Goal: Task Accomplishment & Management: Use online tool/utility

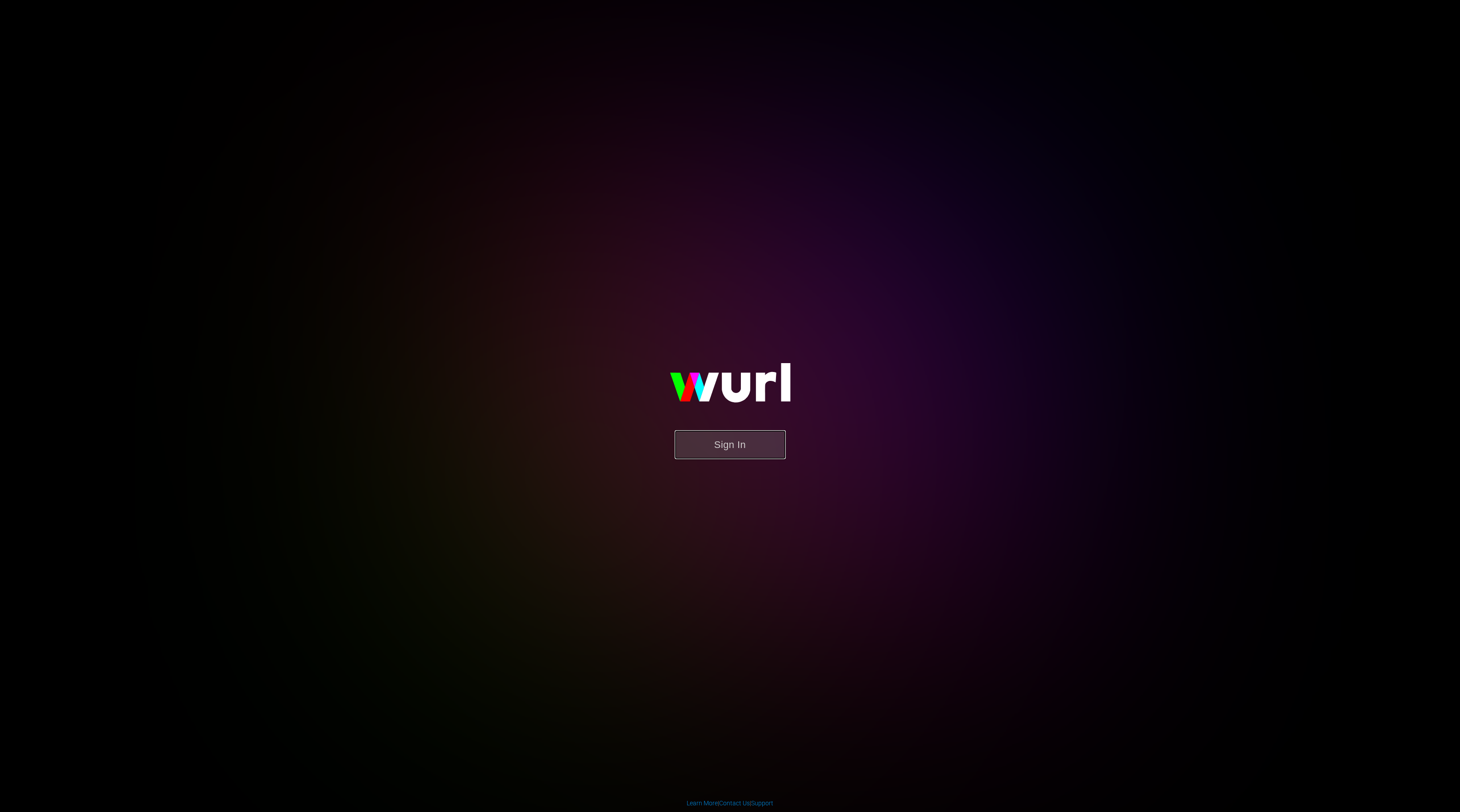
click at [712, 445] on button "Sign In" at bounding box center [730, 444] width 111 height 29
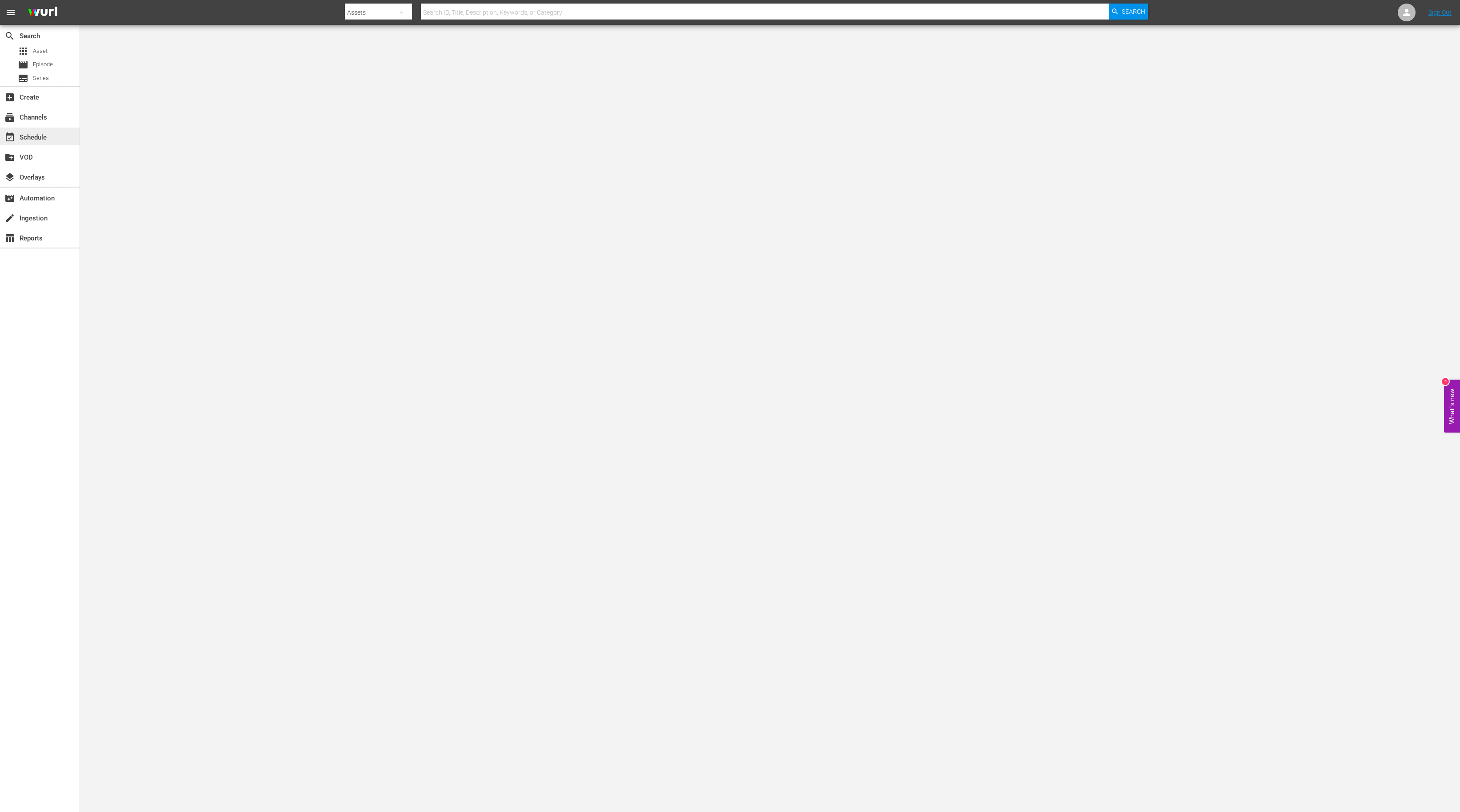
click at [39, 139] on div "event_available Schedule" at bounding box center [25, 136] width 50 height 8
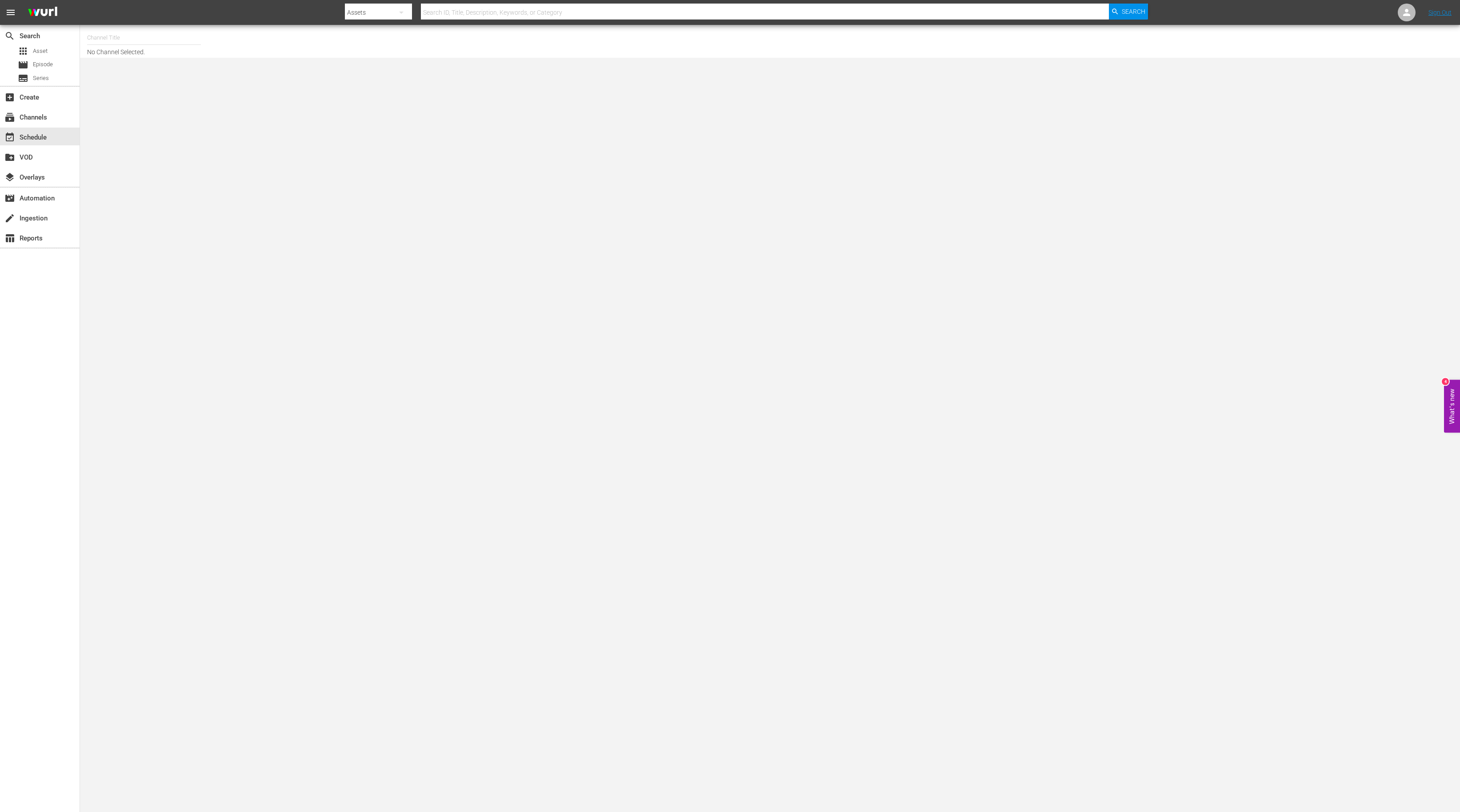
click at [133, 35] on input "text" at bounding box center [144, 38] width 114 height 22
click at [304, 74] on div "This Old House Shorts (180 - thisoldhouse_samsung)" at bounding box center [209, 84] width 230 height 22
type input "This Old House Shorts (180 - thisoldhouse_samsung)"
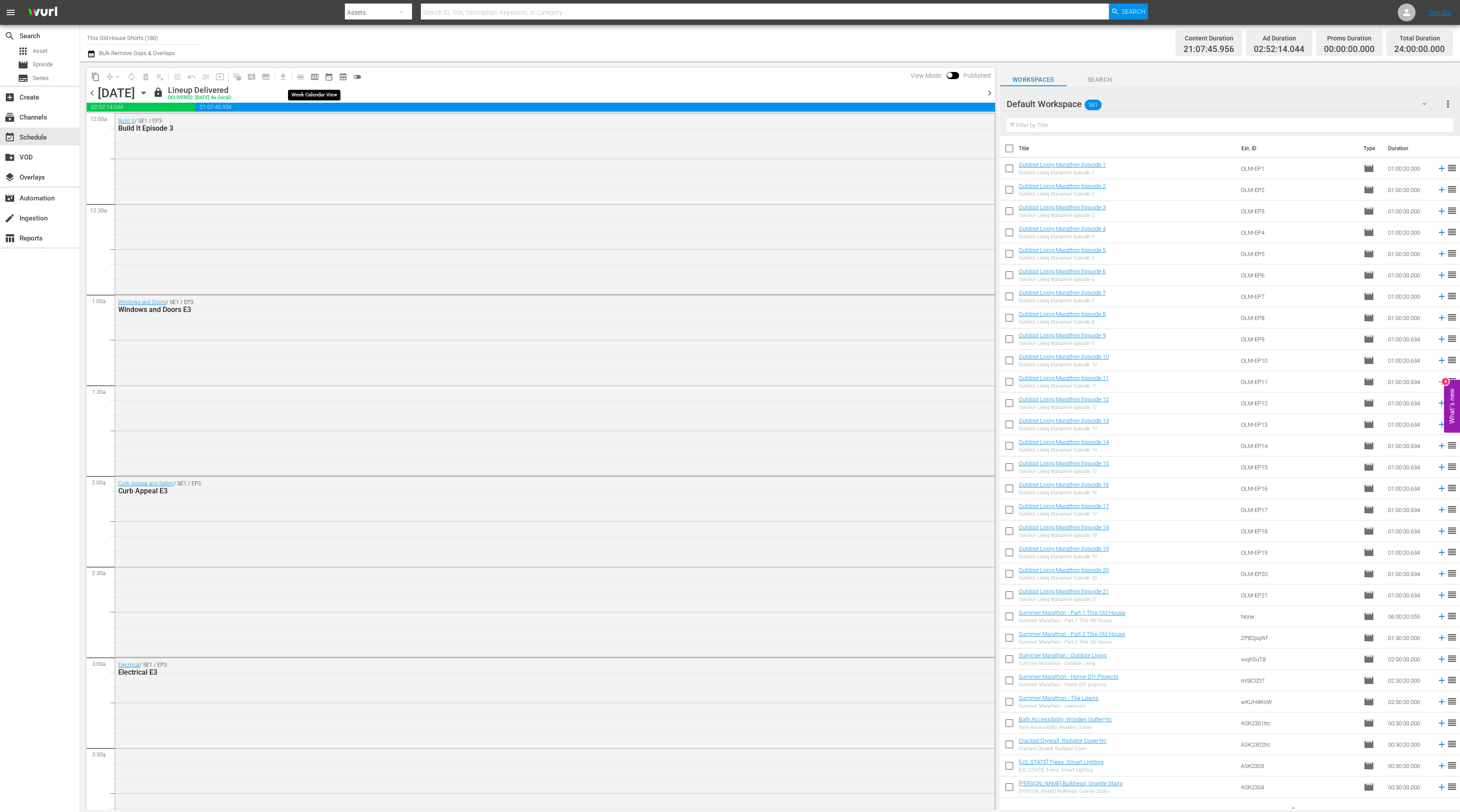
click at [314, 78] on span "calendar_view_week_outlined" at bounding box center [315, 77] width 9 height 9
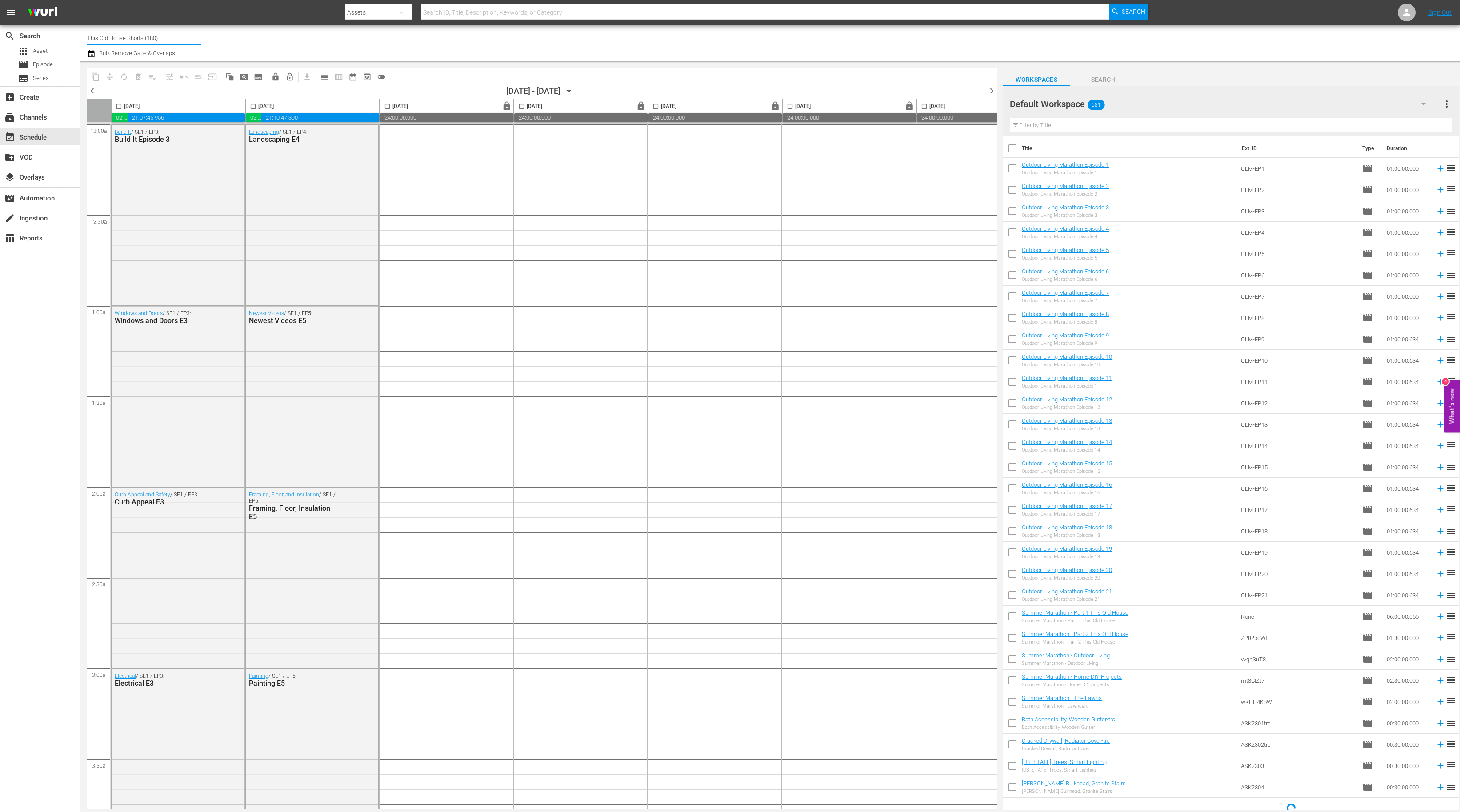
click at [154, 41] on input "This Old House Shorts (180)" at bounding box center [144, 38] width 114 height 22
click at [177, 65] on div "This Old House (318 - thisoldhouse_2)" at bounding box center [209, 63] width 230 height 22
type input "This Old House (318 - thisoldhouse_2)"
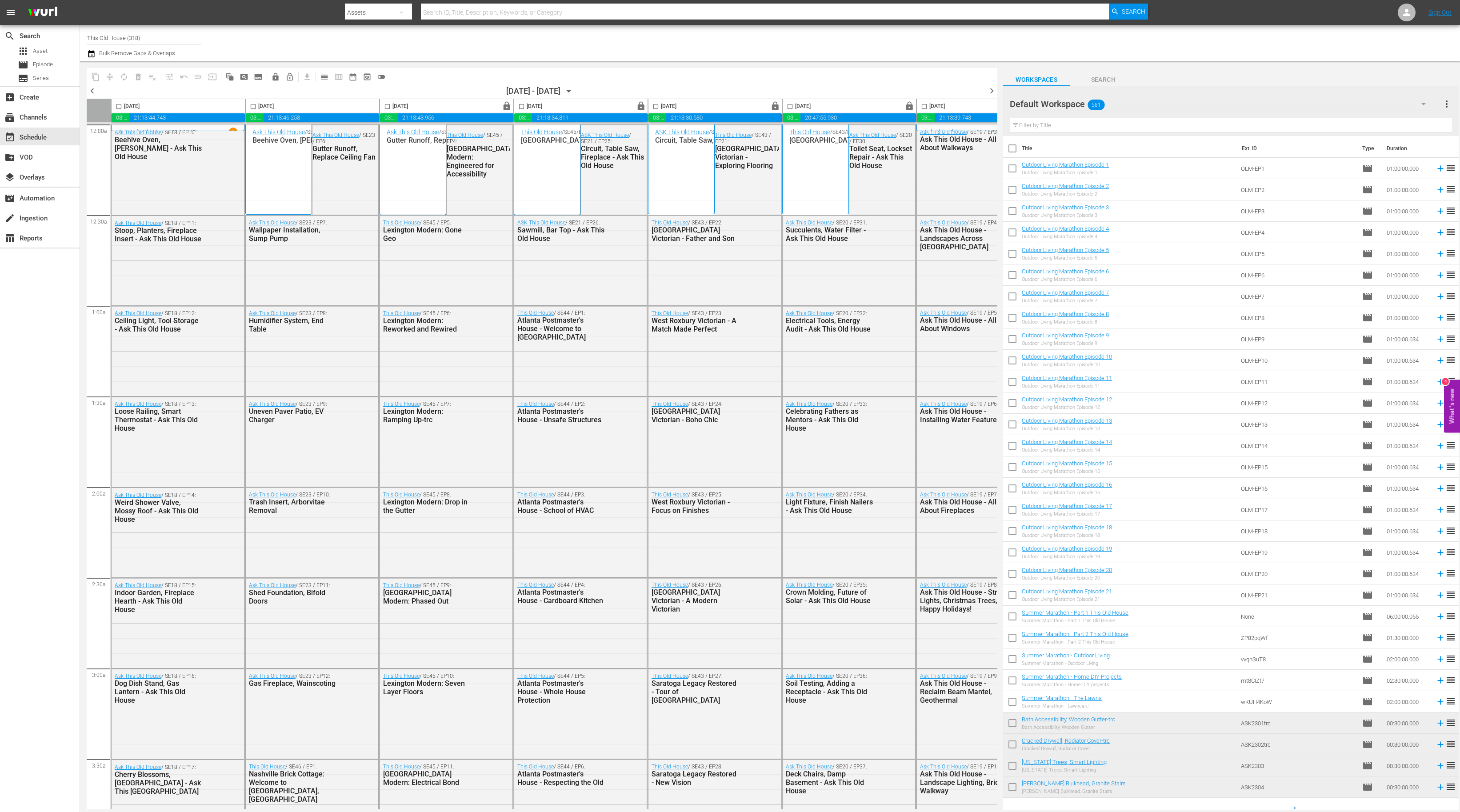
click at [990, 89] on span "chevron_right" at bounding box center [992, 91] width 11 height 11
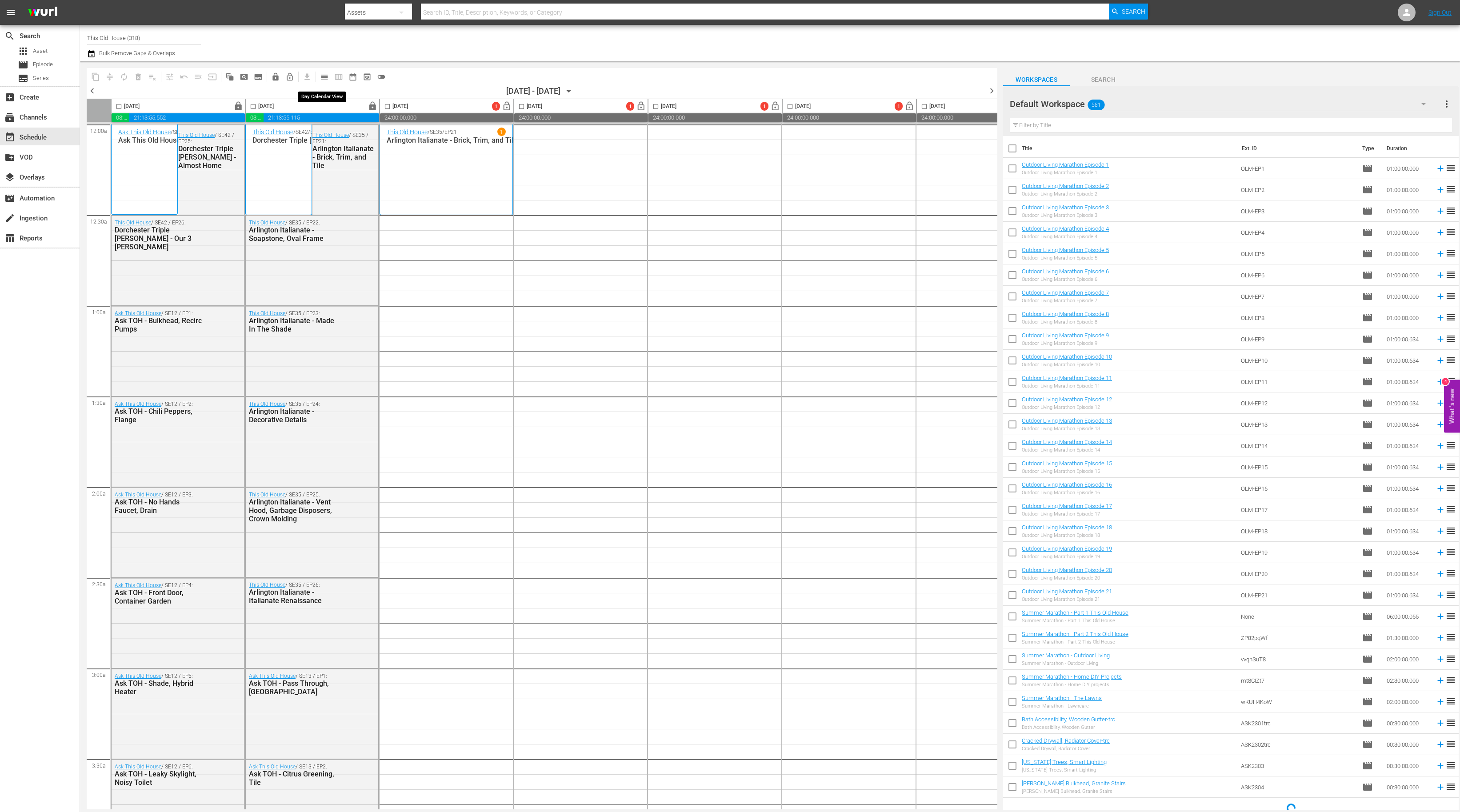
click at [322, 79] on span "calendar_view_day_outlined" at bounding box center [325, 77] width 9 height 9
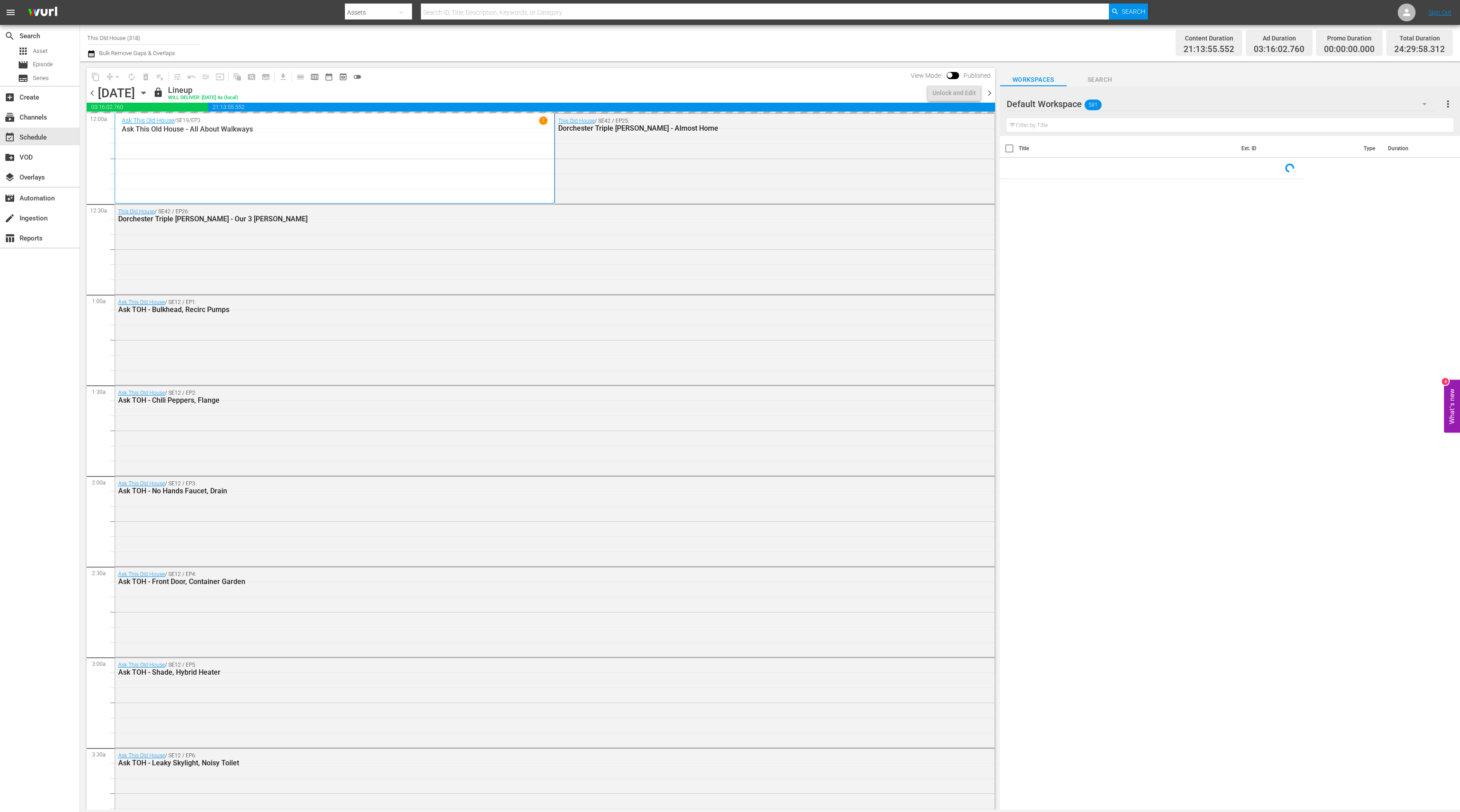
click at [145, 39] on input "This Old House (318)" at bounding box center [144, 38] width 114 height 22
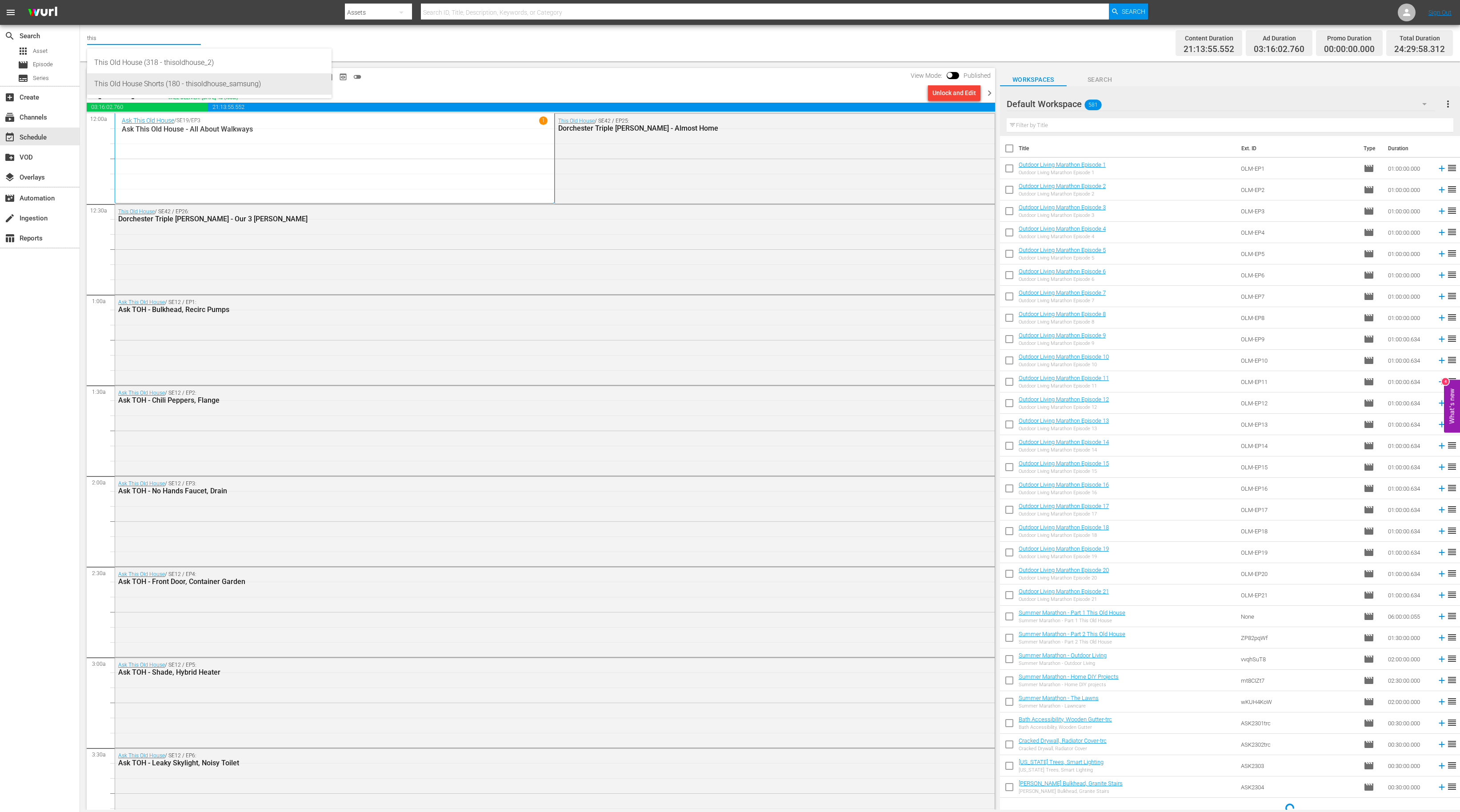
click at [159, 79] on div "This Old House Shorts (180 - thisoldhouse_samsung)" at bounding box center [209, 84] width 230 height 22
type input "This Old House Shorts (180 - thisoldhouse_samsung)"
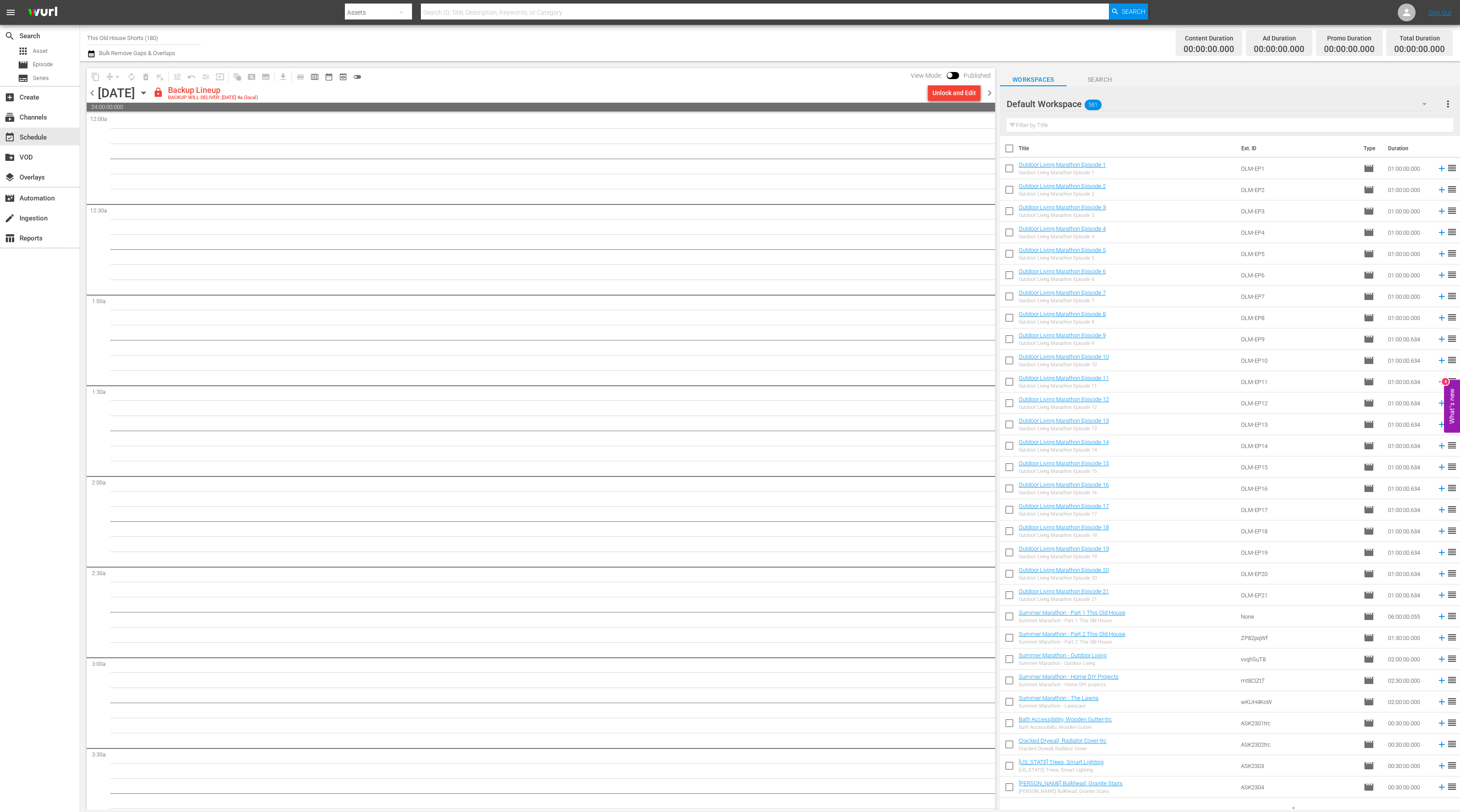
click at [93, 92] on span "chevron_left" at bounding box center [92, 93] width 11 height 11
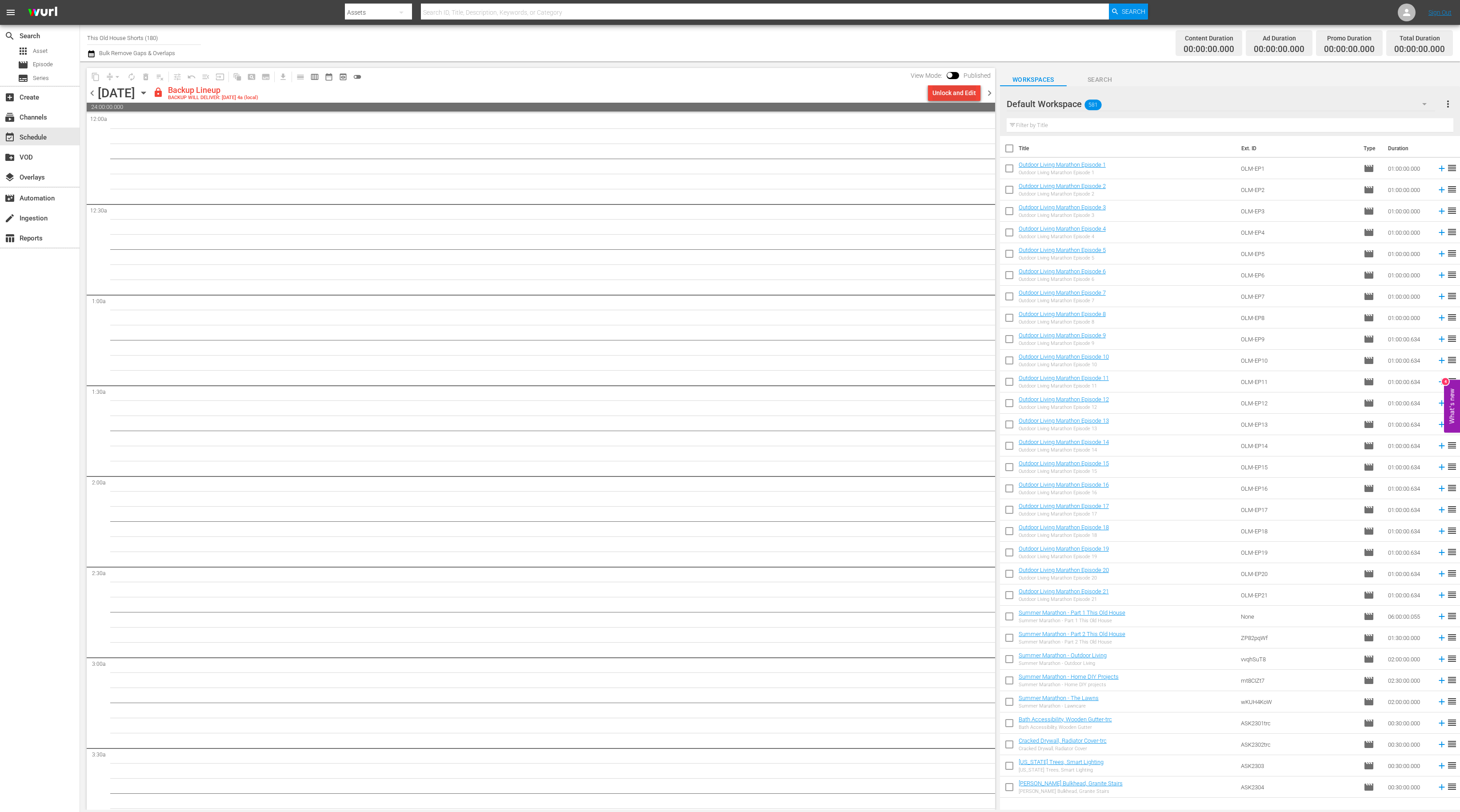
click at [939, 90] on div "Unlock and Edit" at bounding box center [954, 93] width 44 height 16
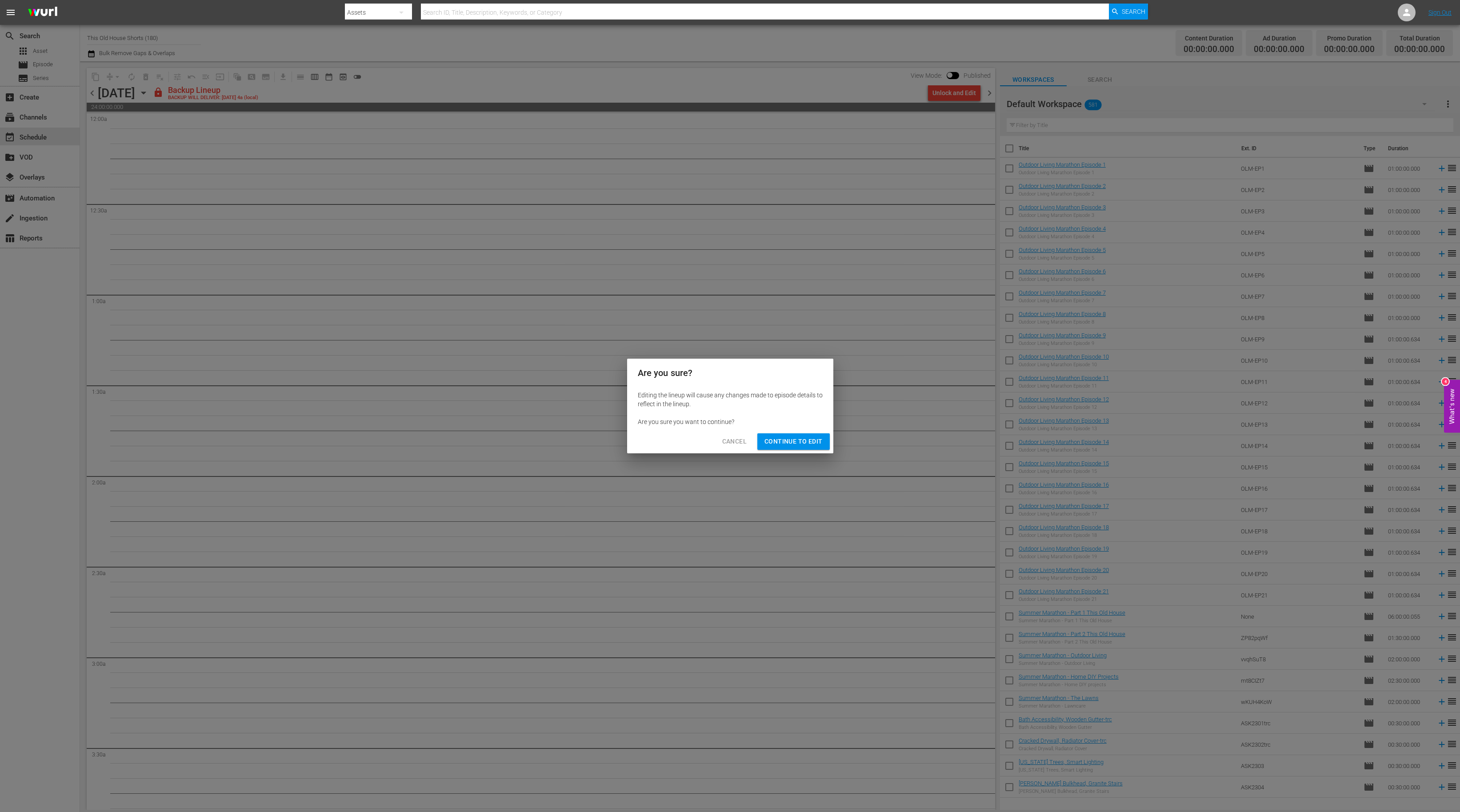
click at [789, 436] on span "Continue to Edit" at bounding box center [793, 441] width 58 height 11
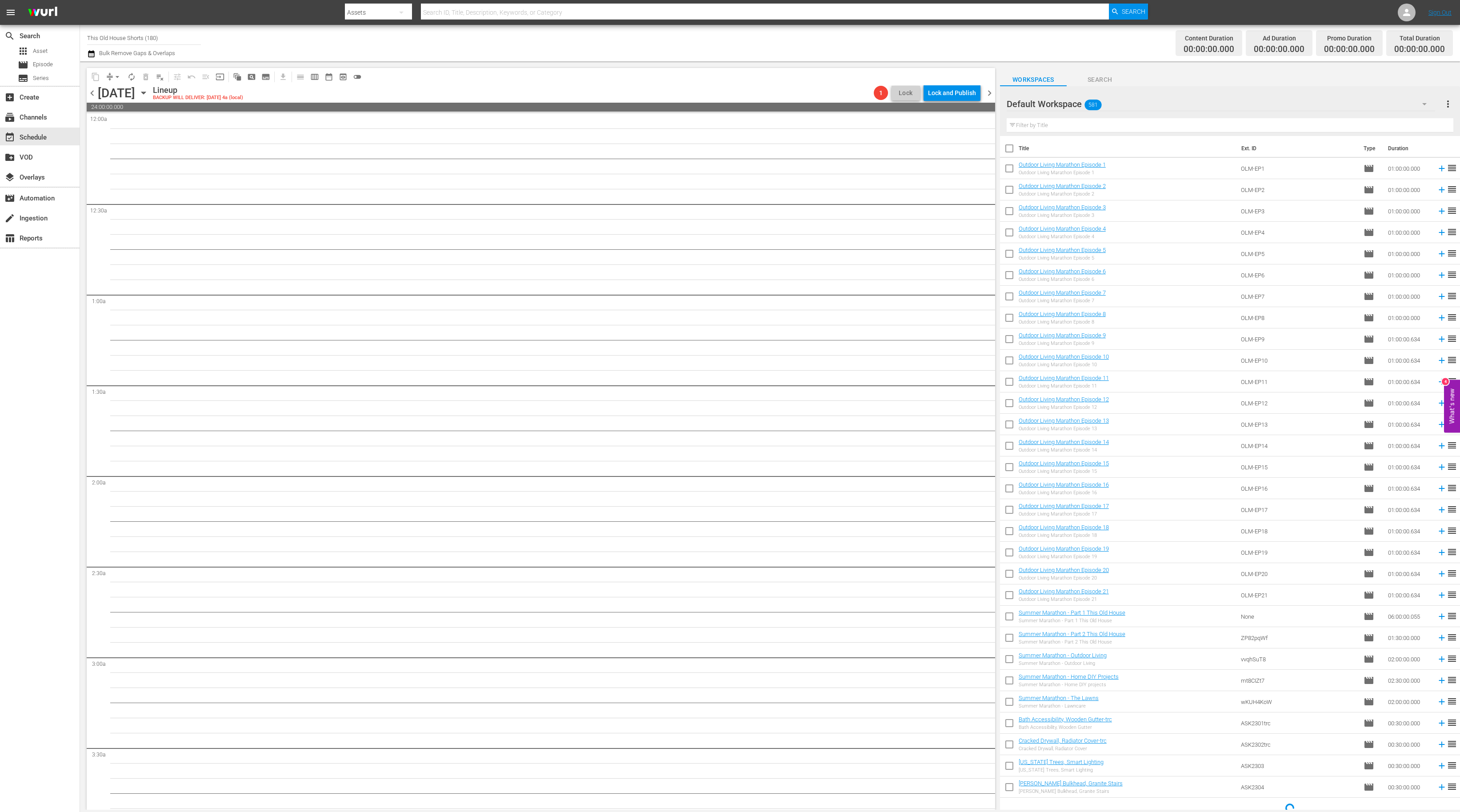
click at [96, 96] on span "chevron_left" at bounding box center [92, 93] width 11 height 11
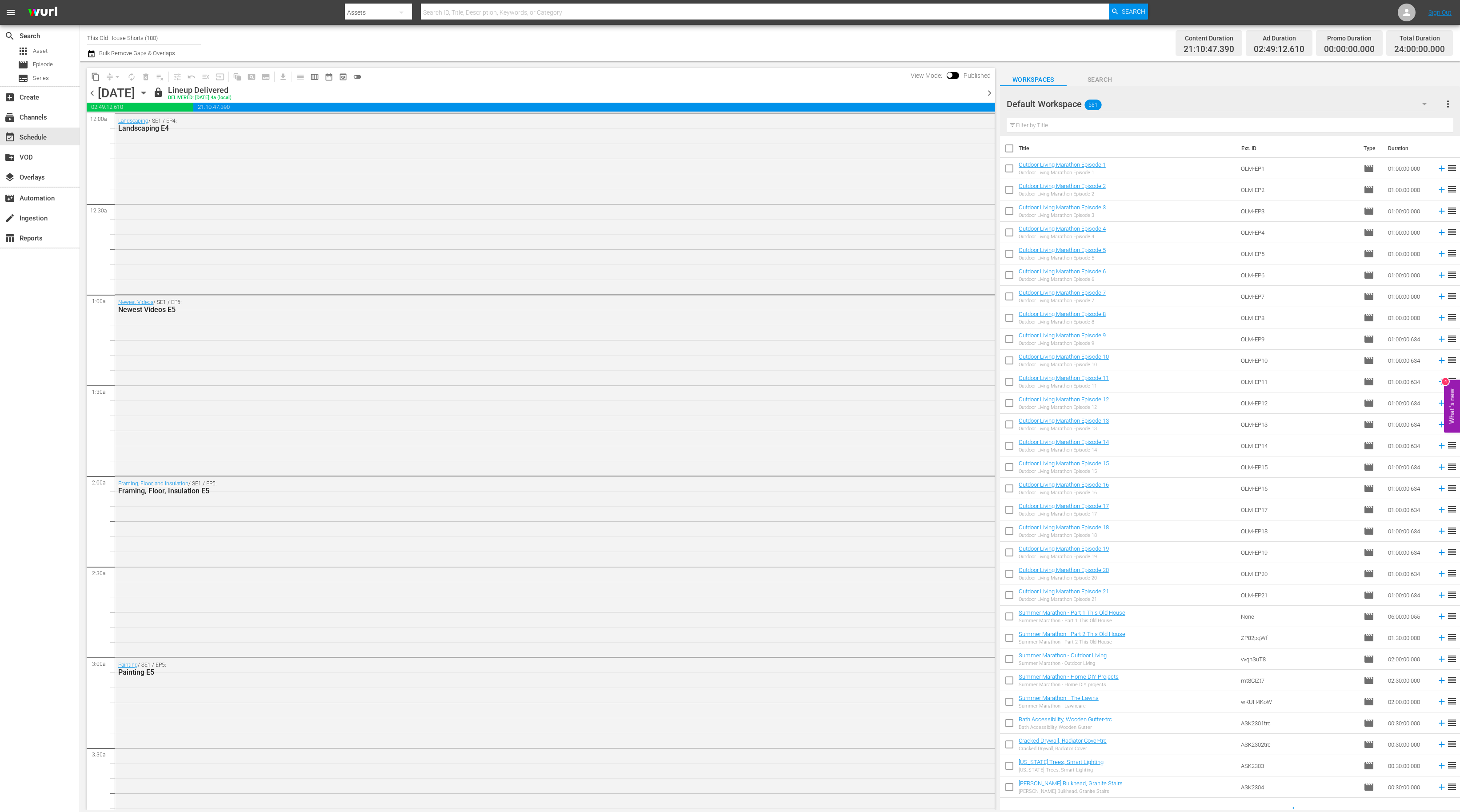
click at [988, 95] on span "chevron_right" at bounding box center [990, 93] width 11 height 11
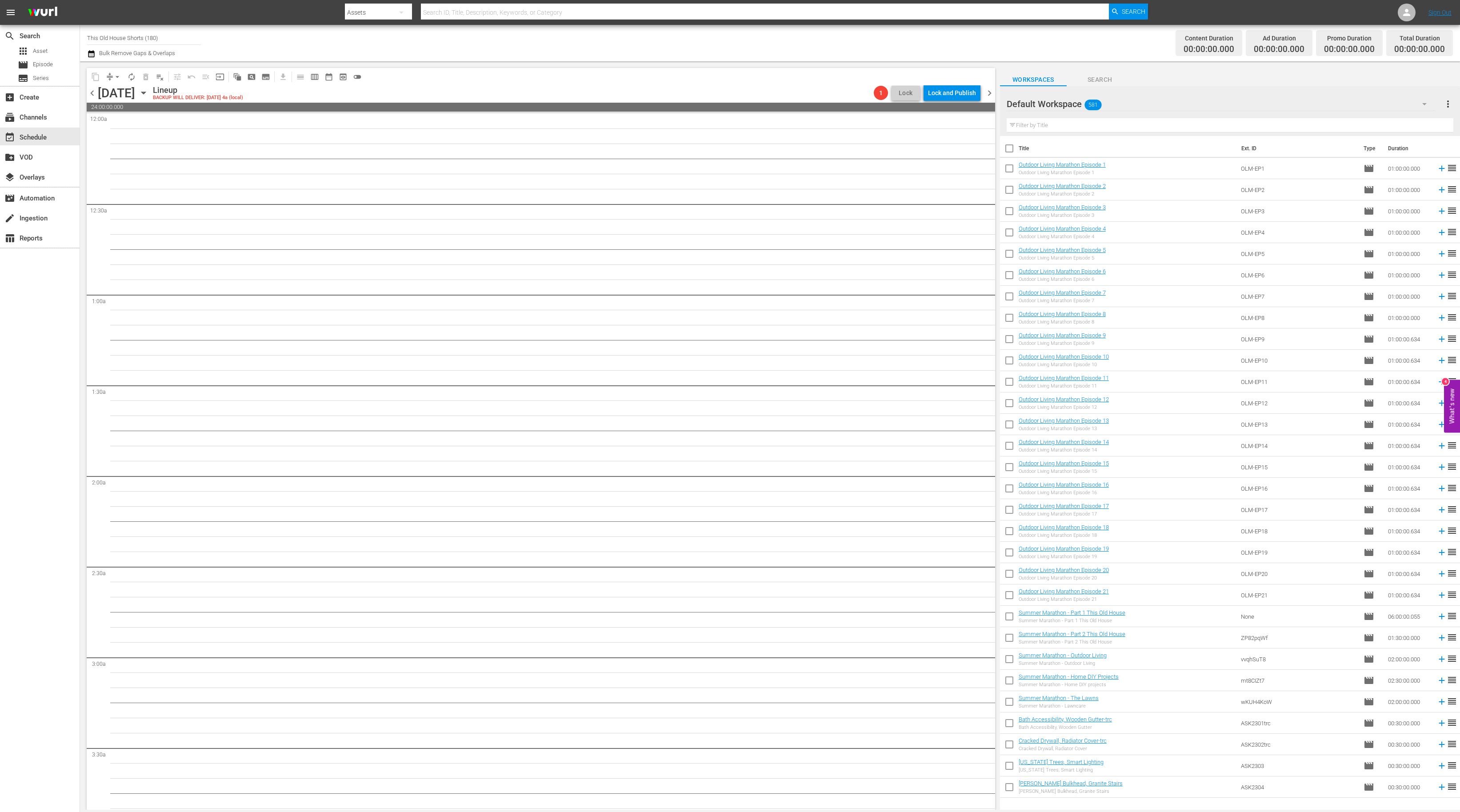
click at [988, 94] on span "chevron_right" at bounding box center [990, 93] width 11 height 11
click at [966, 92] on div "Unlock and Edit" at bounding box center [954, 93] width 44 height 16
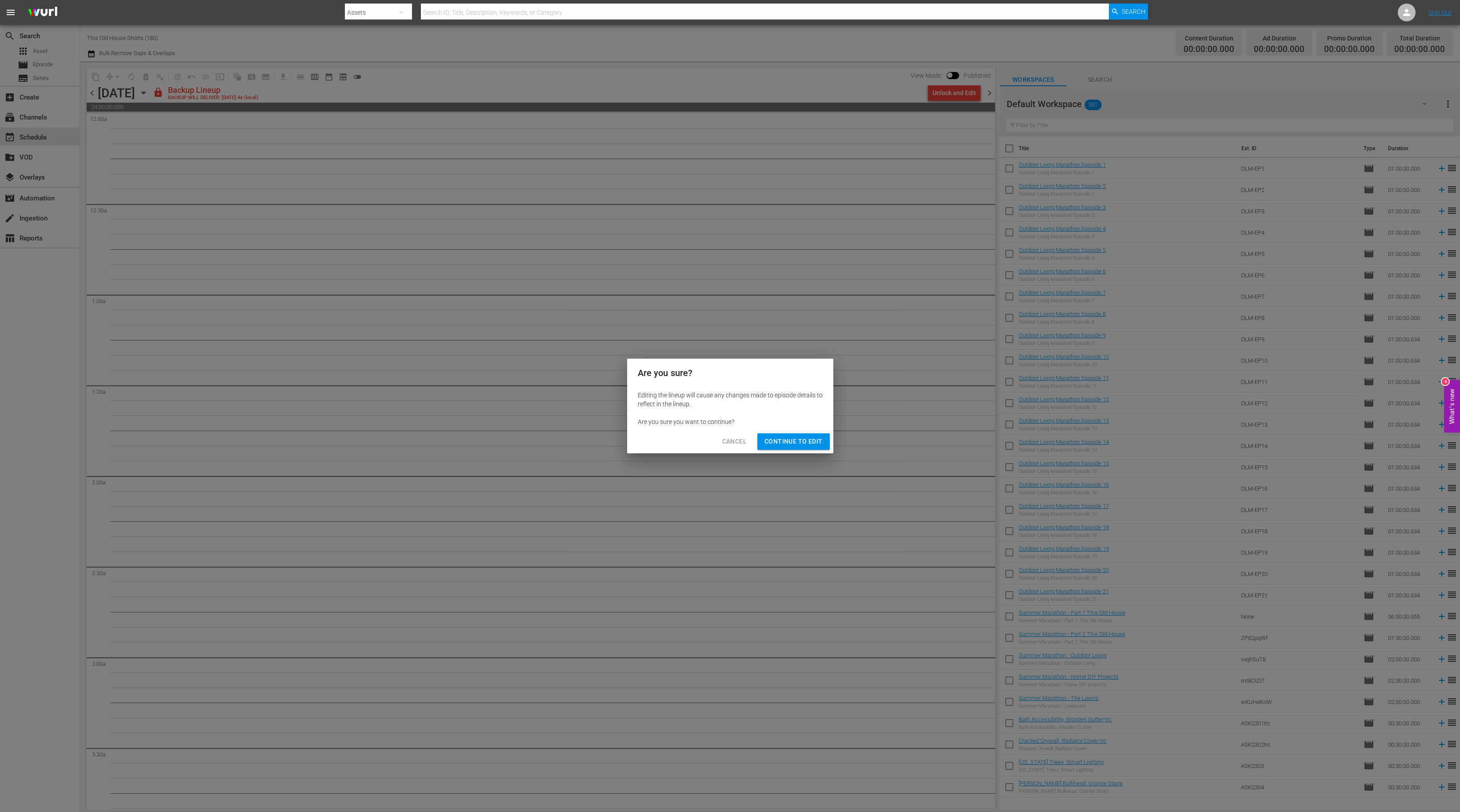
click at [819, 443] on span "Continue to Edit" at bounding box center [793, 441] width 58 height 11
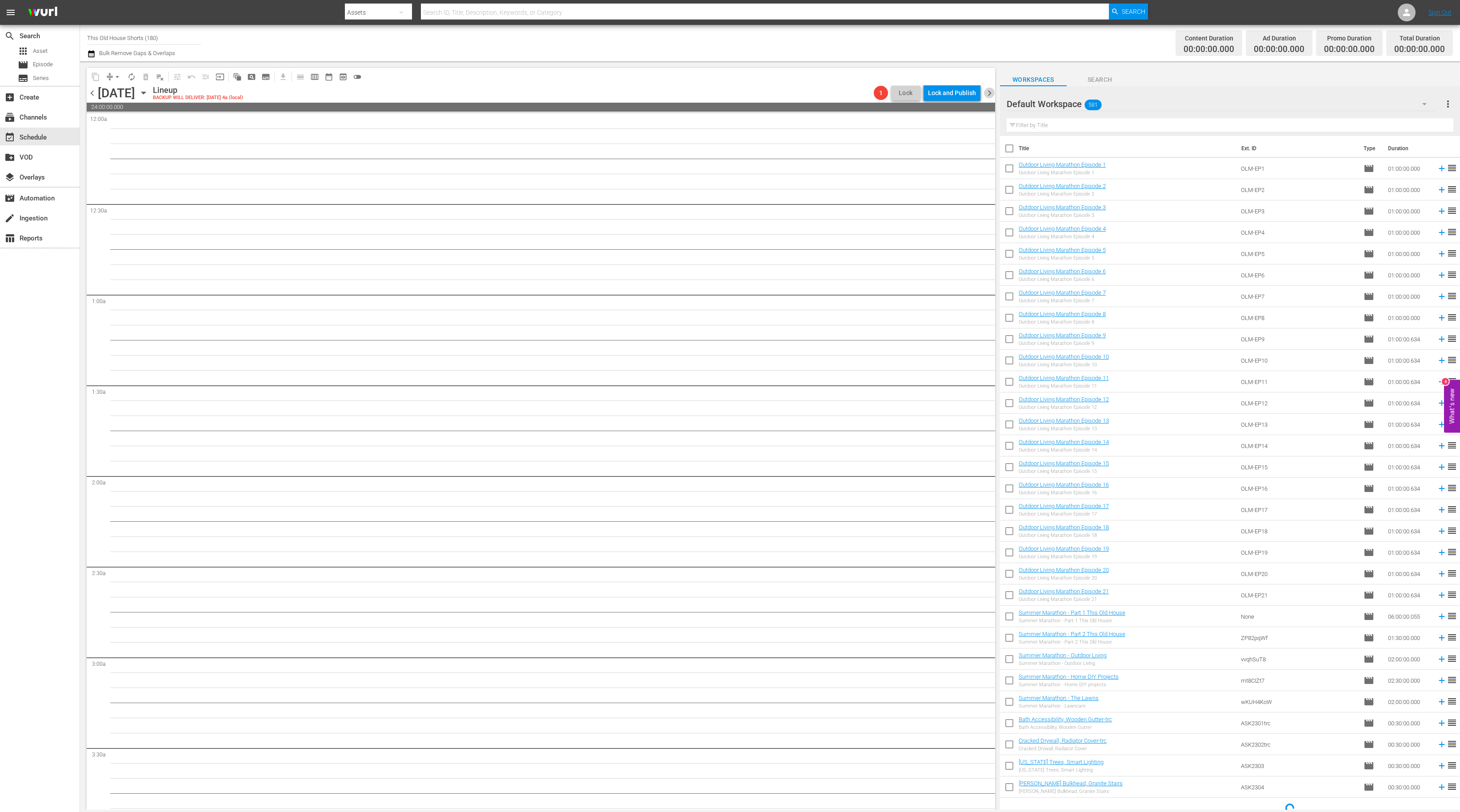
click at [990, 88] on span "chevron_right" at bounding box center [990, 93] width 11 height 11
click at [938, 95] on div "Unlock and Edit" at bounding box center [954, 93] width 44 height 16
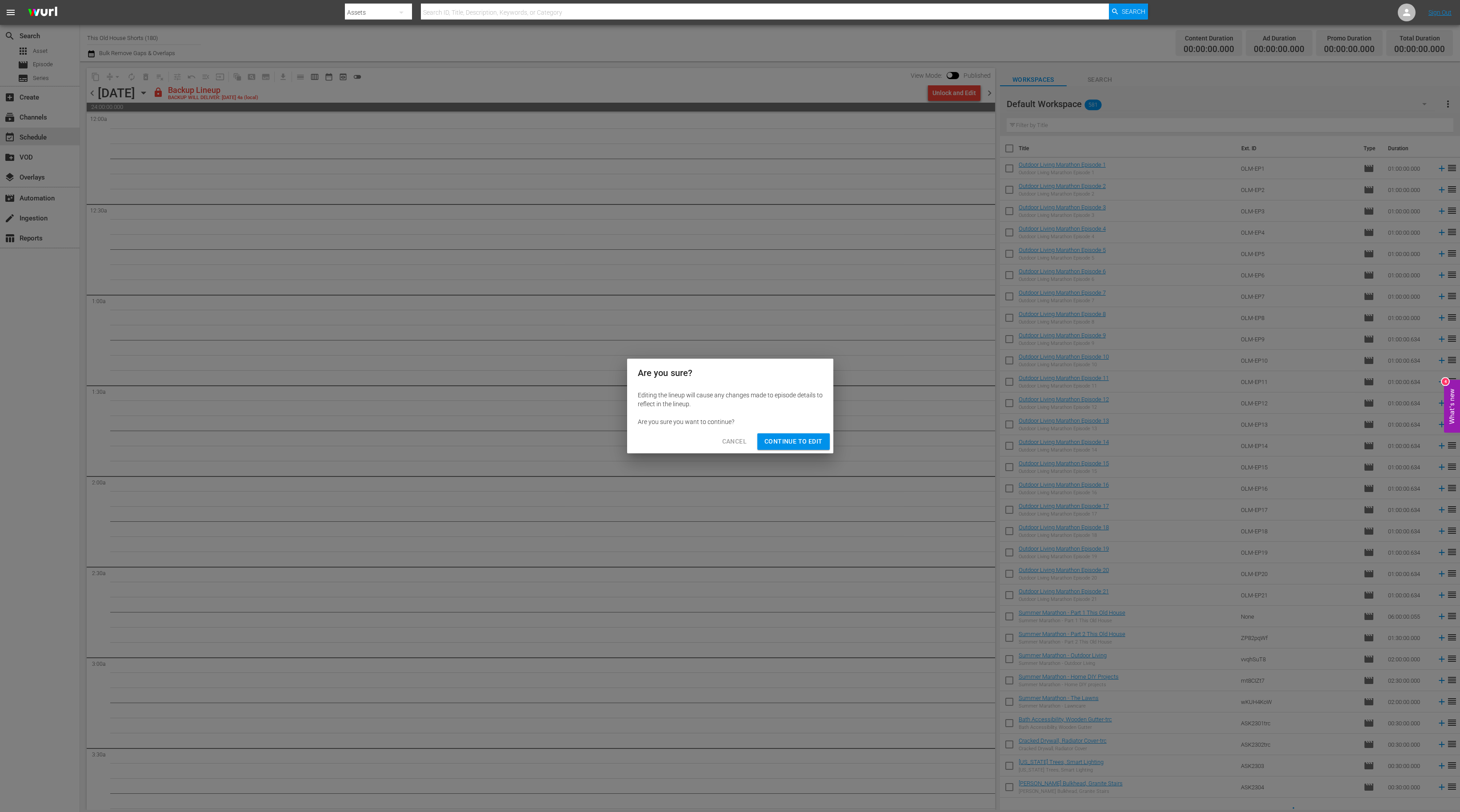
click at [782, 440] on span "Continue to Edit" at bounding box center [793, 441] width 58 height 11
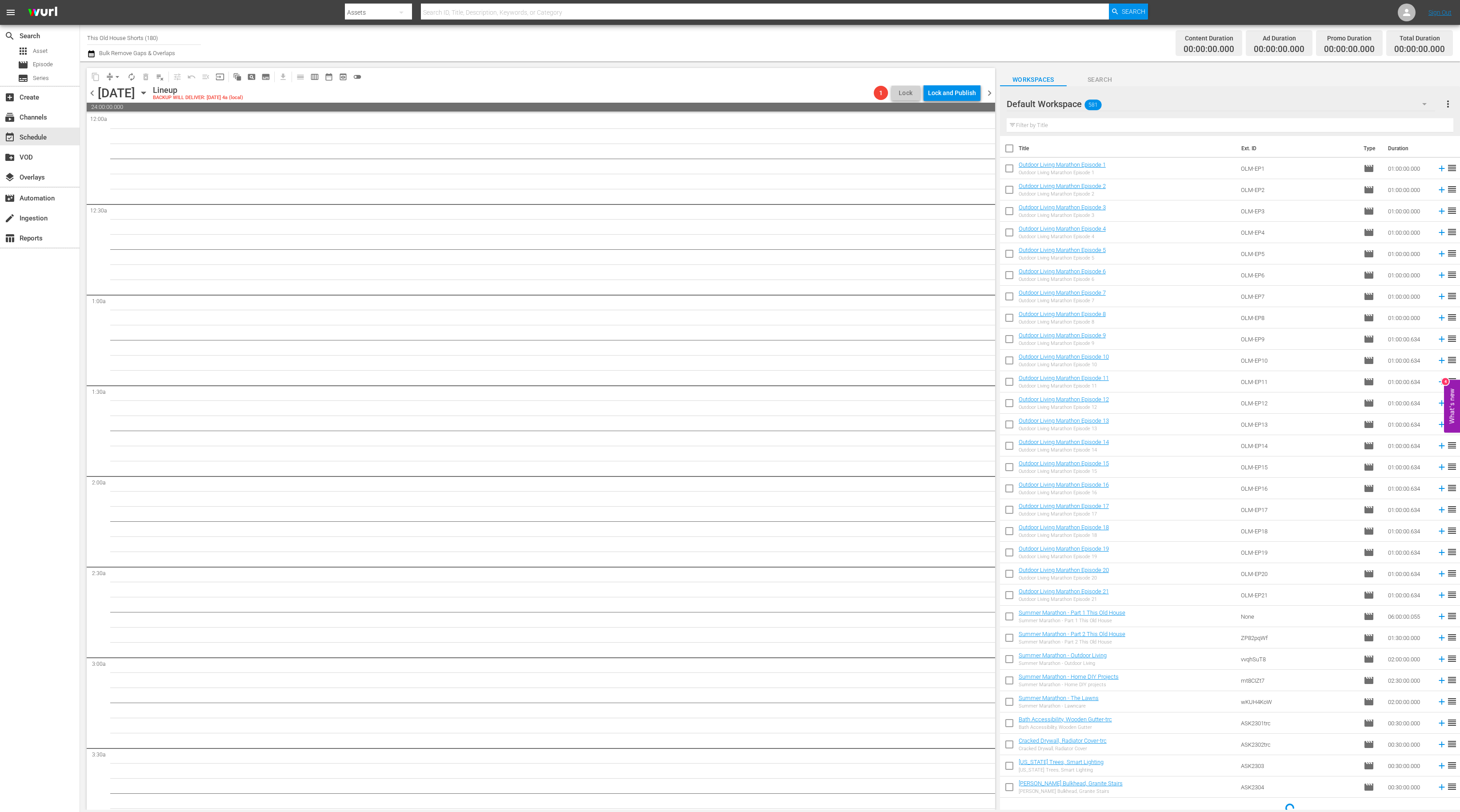
click at [992, 93] on span "chevron_right" at bounding box center [990, 93] width 11 height 11
click at [960, 94] on div "Unlock and Edit" at bounding box center [954, 93] width 44 height 16
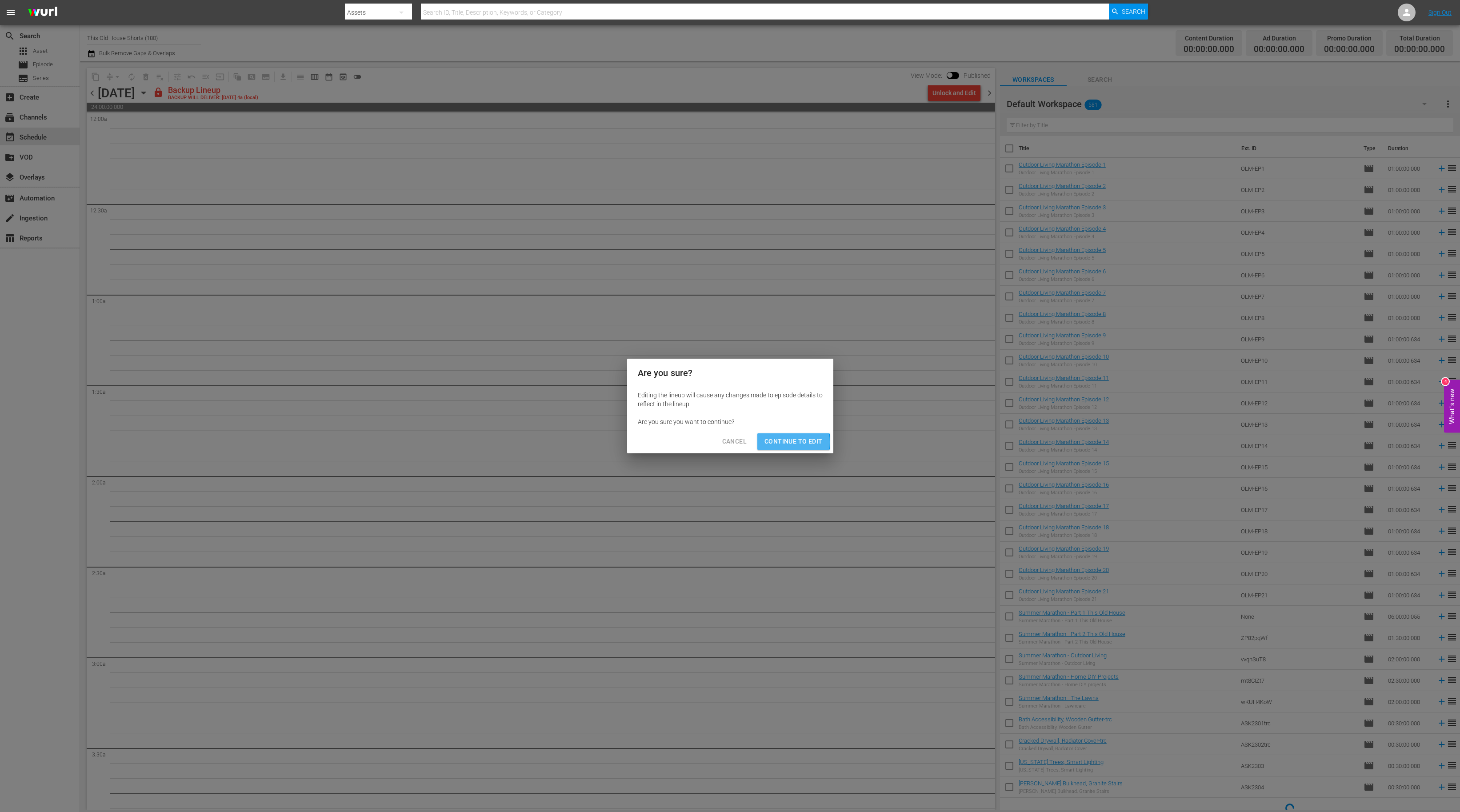
click at [779, 442] on span "Continue to Edit" at bounding box center [793, 441] width 58 height 11
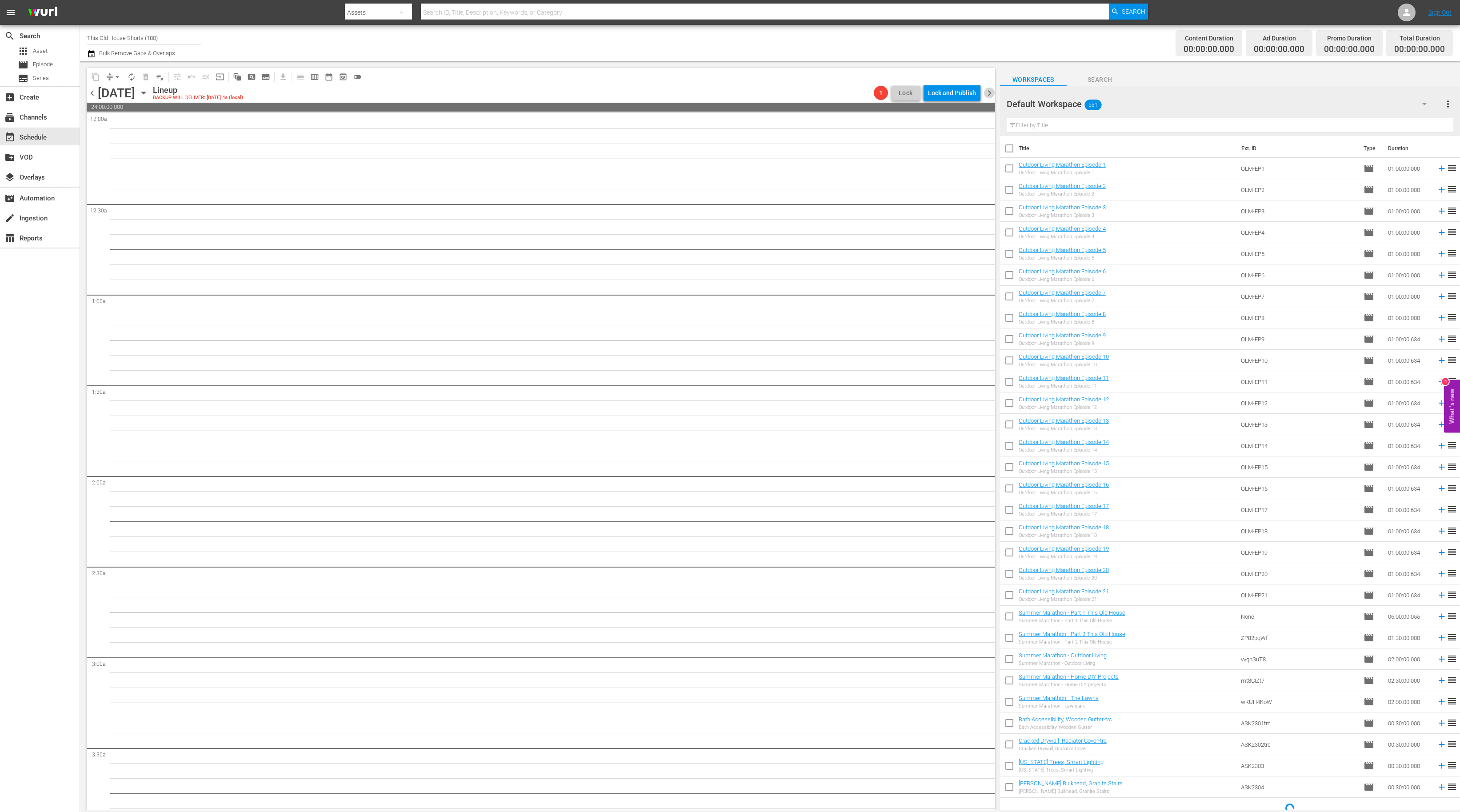
click at [990, 92] on span "chevron_right" at bounding box center [990, 93] width 11 height 11
click at [964, 94] on div "Unlock and Edit" at bounding box center [954, 93] width 44 height 16
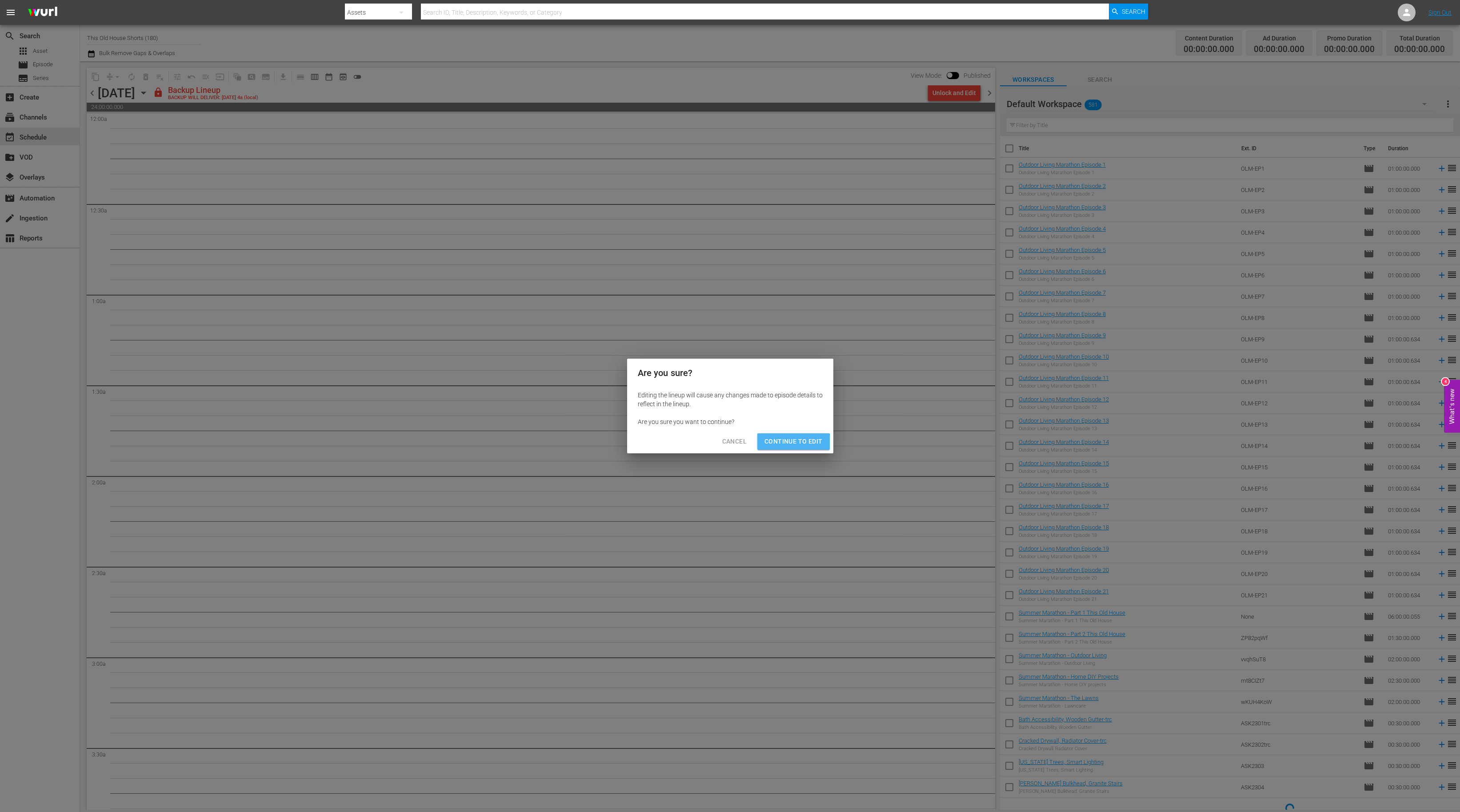
click at [794, 445] on span "Continue to Edit" at bounding box center [793, 441] width 58 height 11
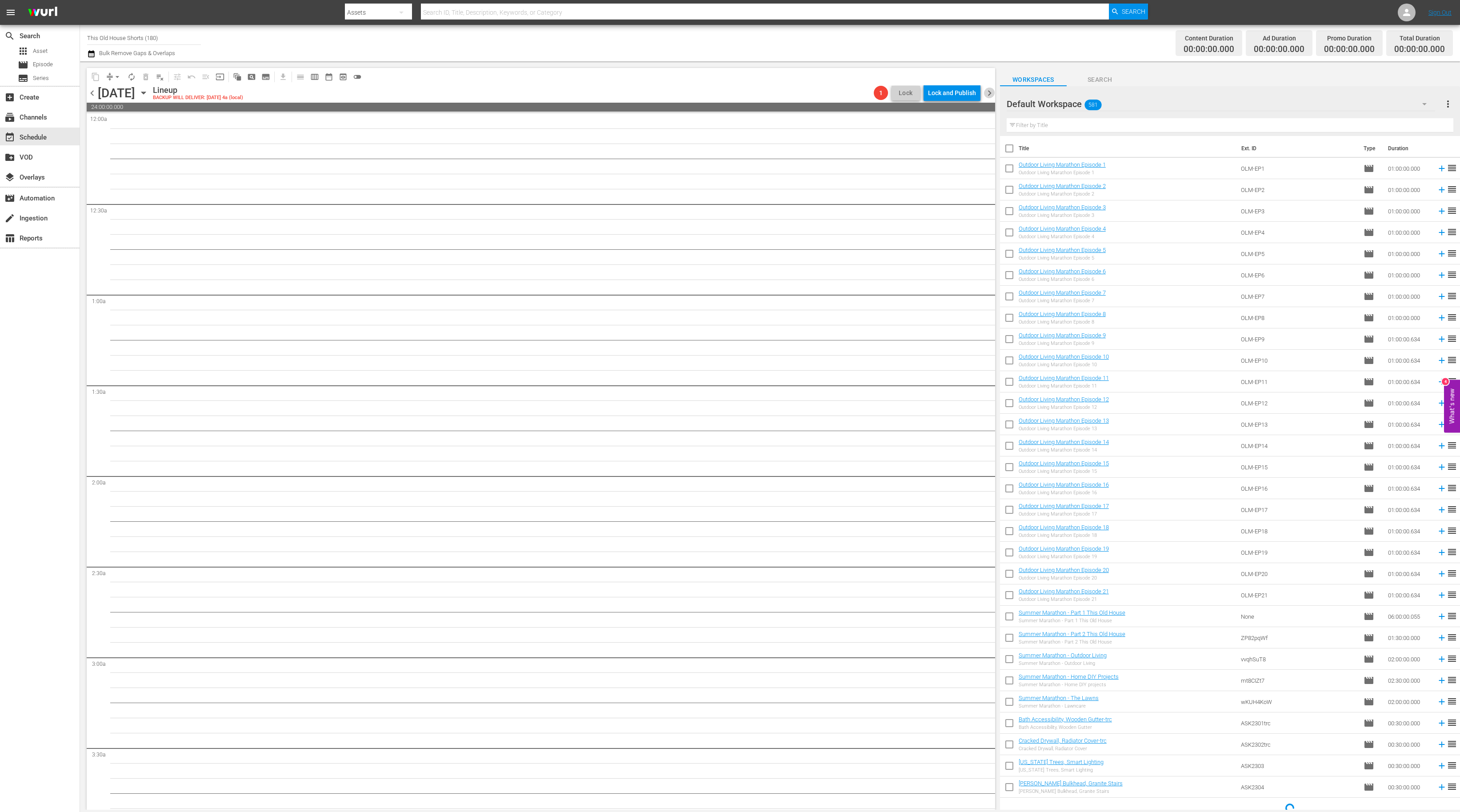
click at [990, 93] on span "chevron_right" at bounding box center [990, 93] width 11 height 11
click at [965, 96] on div "Unlock and Edit" at bounding box center [954, 93] width 44 height 16
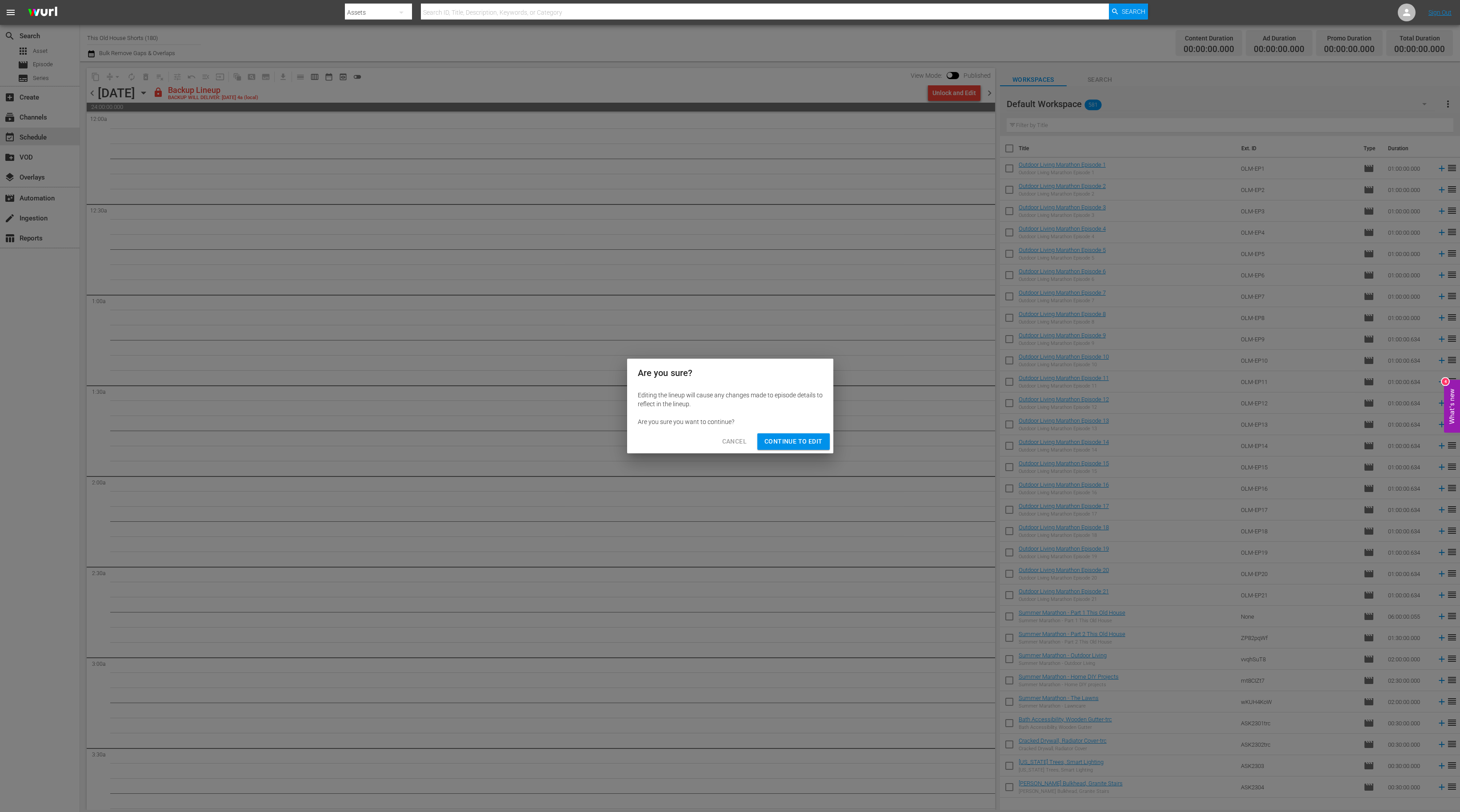
click at [808, 440] on span "Continue to Edit" at bounding box center [793, 441] width 58 height 11
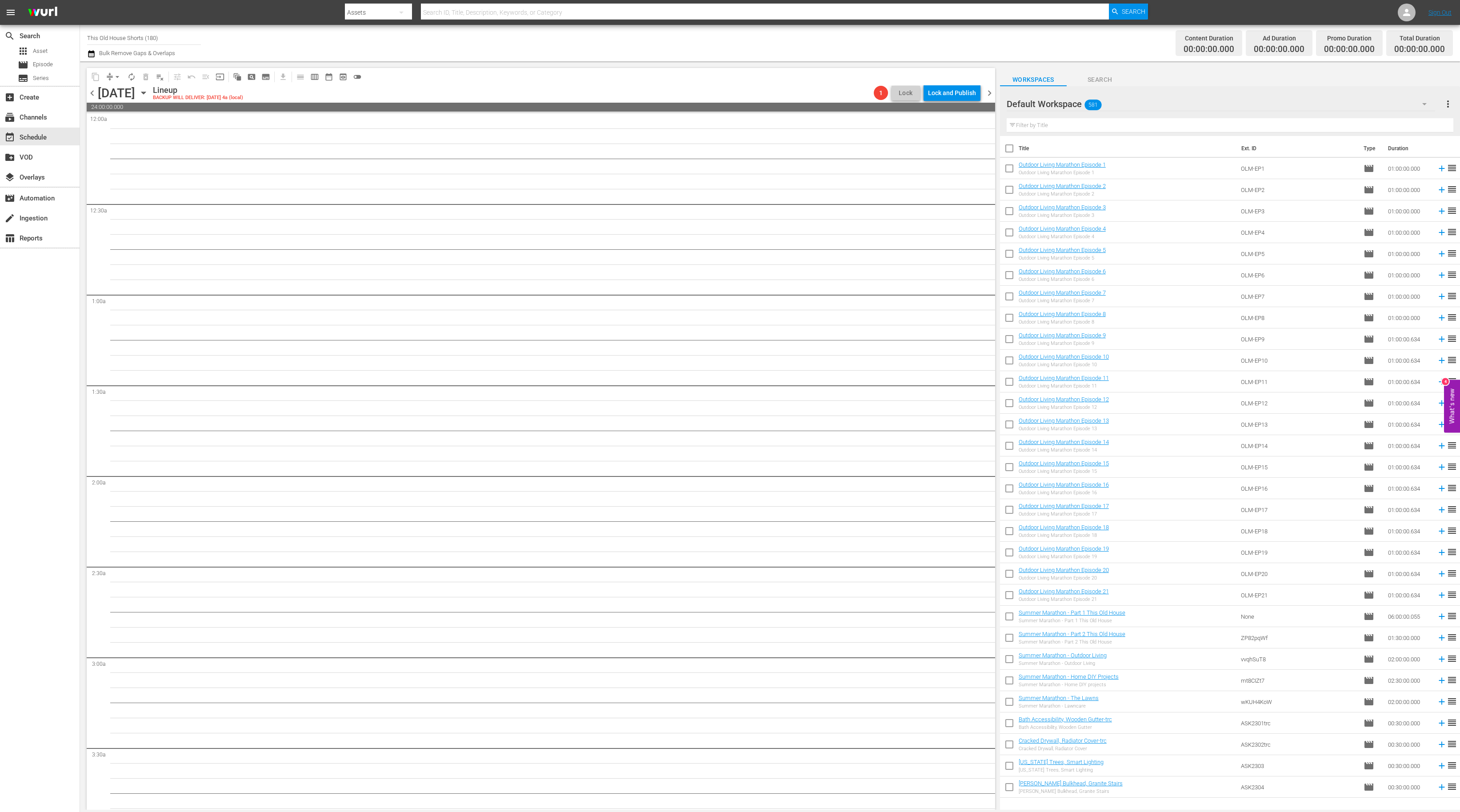
click at [991, 92] on span "chevron_right" at bounding box center [990, 93] width 11 height 11
click at [94, 92] on span "chevron_left" at bounding box center [92, 93] width 11 height 11
